Goal: Task Accomplishment & Management: Use online tool/utility

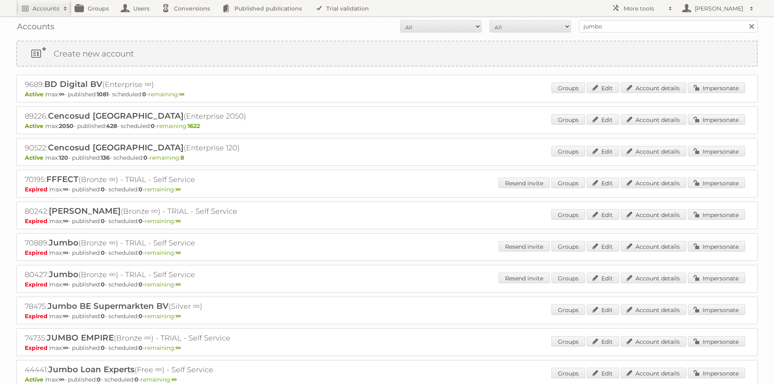
scroll to position [122, 0]
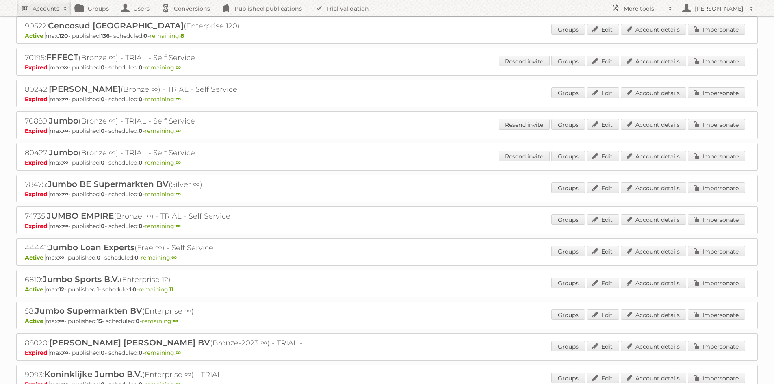
click at [56, 6] on h2 "Accounts" at bounding box center [45, 8] width 27 height 8
type input"] "electro stock"
click at [61, 27] on input"] "electro stock" at bounding box center [110, 27] width 179 height 12
click at [187, 21] on input "Search" at bounding box center [193, 27] width 12 height 12
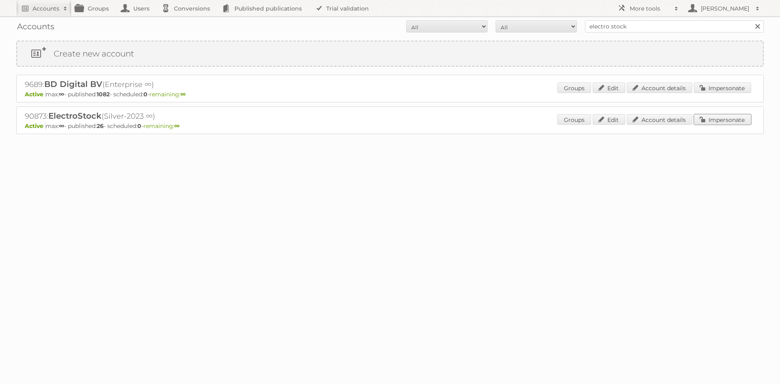
drag, startPoint x: 706, startPoint y: 118, endPoint x: 694, endPoint y: 119, distance: 11.4
click at [706, 118] on link "Impersonate" at bounding box center [722, 119] width 57 height 11
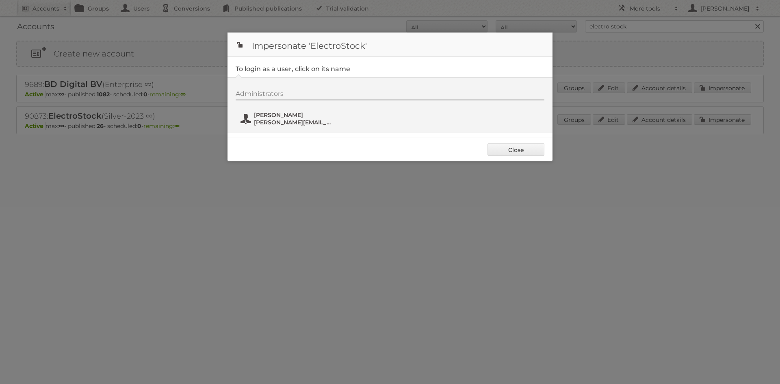
click at [245, 117] on button "Nick Halliday nick@espartners.be" at bounding box center [287, 118] width 95 height 16
